Goal: Transaction & Acquisition: Subscribe to service/newsletter

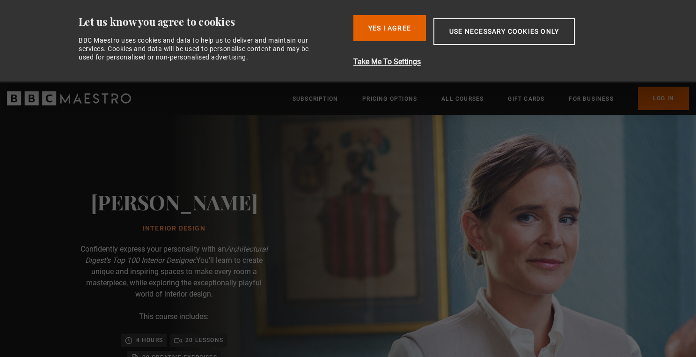
click at [249, 142] on div "Beata Heuman Interior Design Confidently express your personality with an Archi…" at bounding box center [174, 314] width 300 height 399
click at [374, 19] on button "Yes I Agree" at bounding box center [389, 28] width 73 height 26
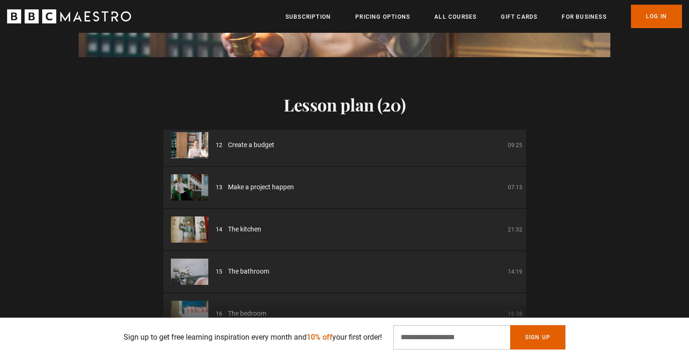
scroll to position [0, 368]
click at [209, 235] on li "14 The kitchen 21:32" at bounding box center [344, 229] width 363 height 41
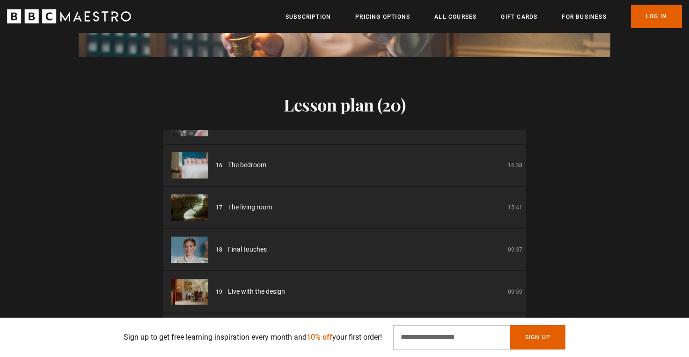
scroll to position [0, 0]
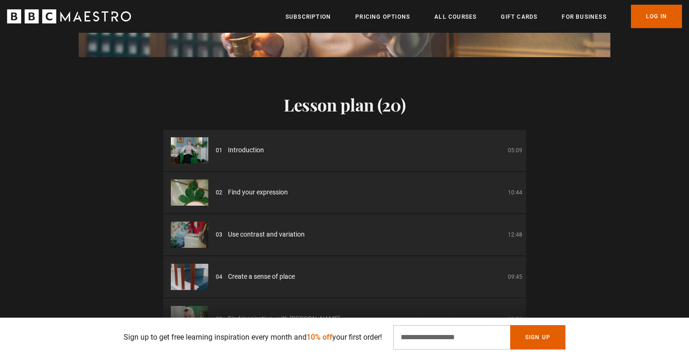
click at [559, 185] on div "Lesson plan (20) 01 Introduction 05:09 02 Find your expression 10:44 03 Use con…" at bounding box center [344, 205] width 689 height 297
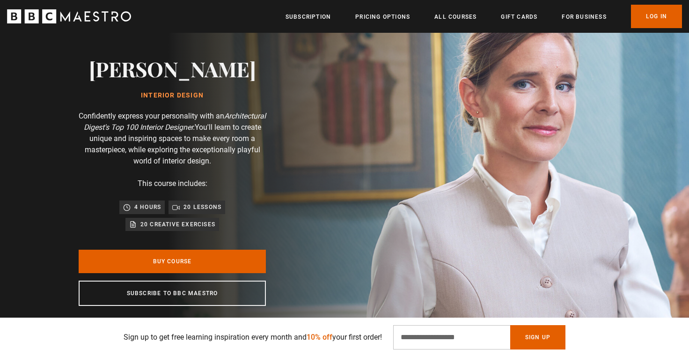
scroll to position [60, 0]
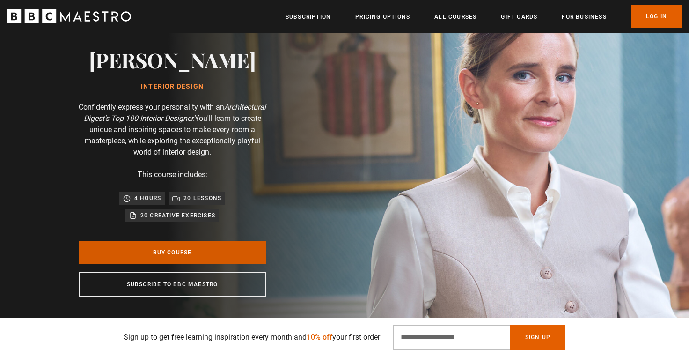
click at [183, 258] on link "Buy Course" at bounding box center [172, 252] width 187 height 23
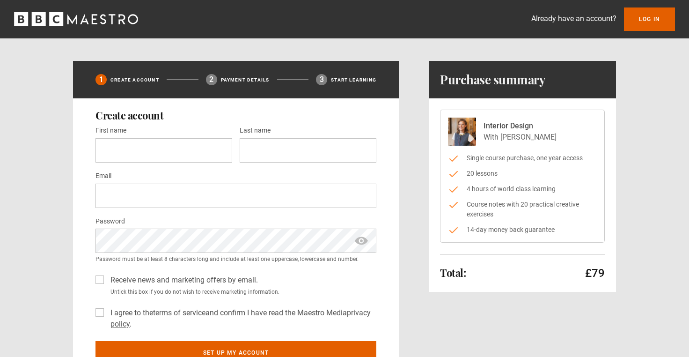
drag, startPoint x: 147, startPoint y: 23, endPoint x: 9, endPoint y: 22, distance: 138.5
click at [9, 22] on div "Already have an account? Log In" at bounding box center [344, 18] width 689 height 23
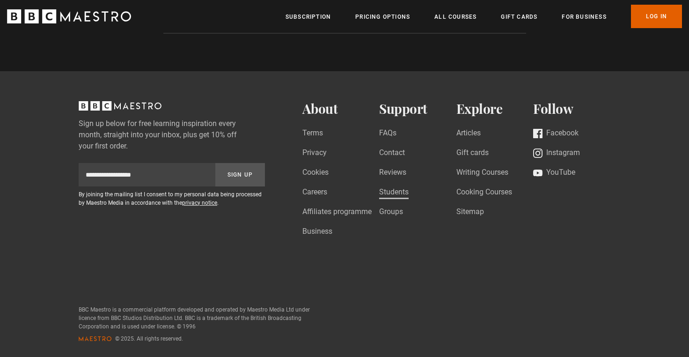
scroll to position [0, 122]
click at [391, 190] on link "Students" at bounding box center [393, 192] width 29 height 13
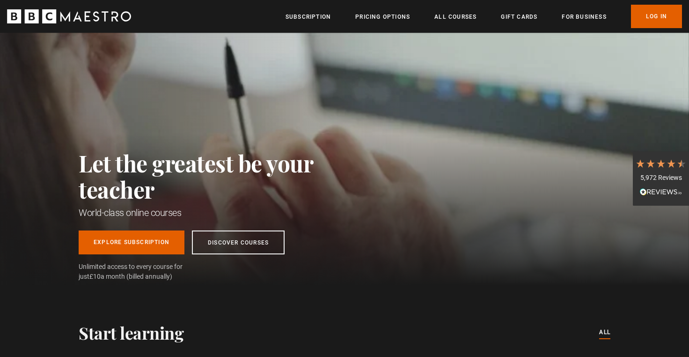
scroll to position [0, 73]
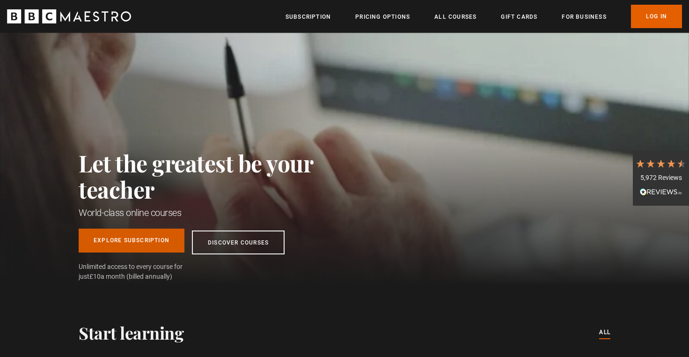
click at [154, 237] on link "Explore Subscription" at bounding box center [132, 240] width 106 height 24
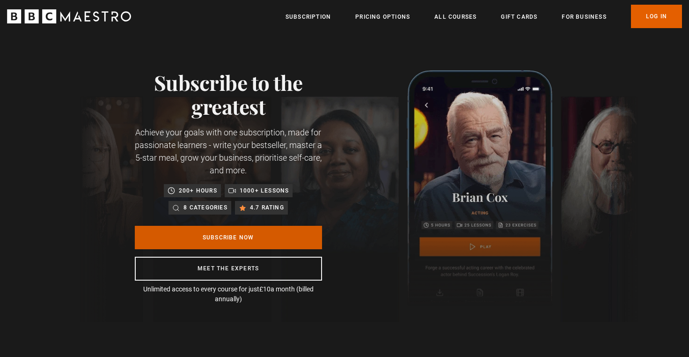
scroll to position [0, 123]
click at [154, 237] on link "Subscribe Now" at bounding box center [228, 237] width 187 height 23
